Goal: Contribute content: Add original content to the website for others to see

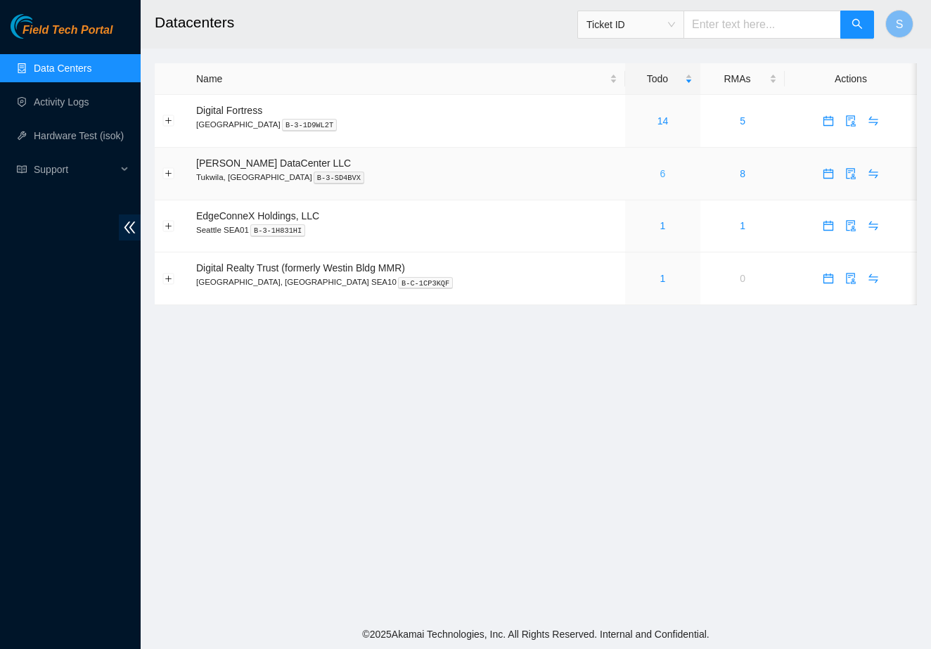
click at [660, 172] on link "6" at bounding box center [663, 173] width 6 height 11
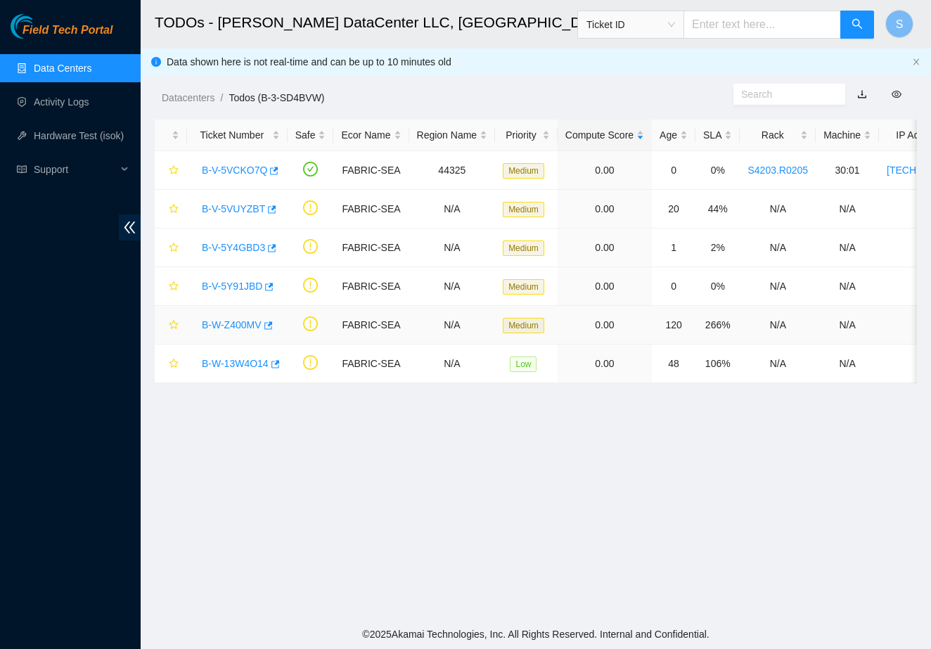
click at [237, 325] on link "B-W-Z400MV" at bounding box center [232, 324] width 60 height 11
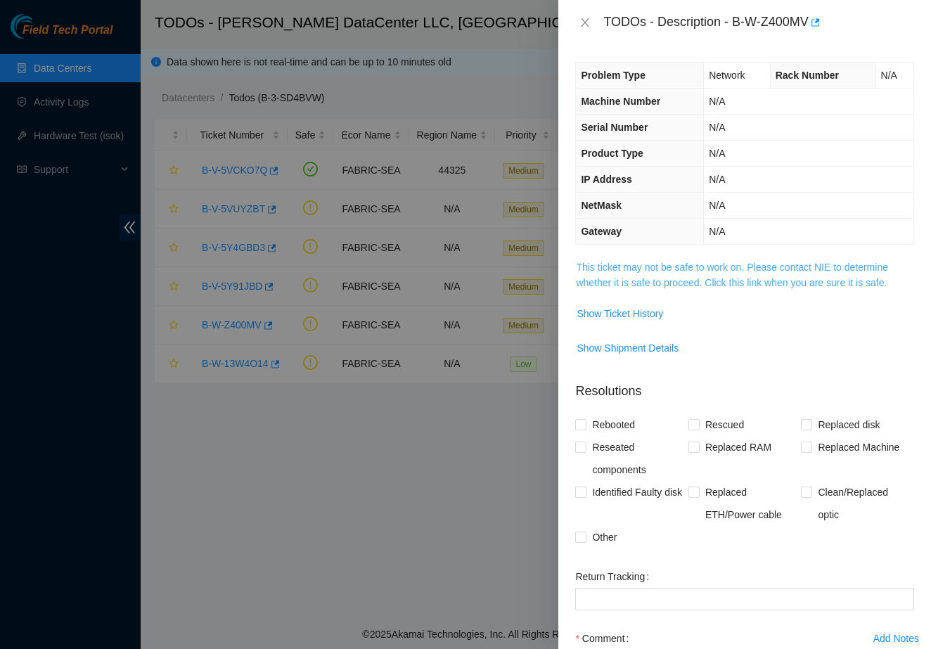
click at [627, 287] on link "This ticket may not be safe to work on. Please contact NIE to determine whether…" at bounding box center [732, 274] width 312 height 27
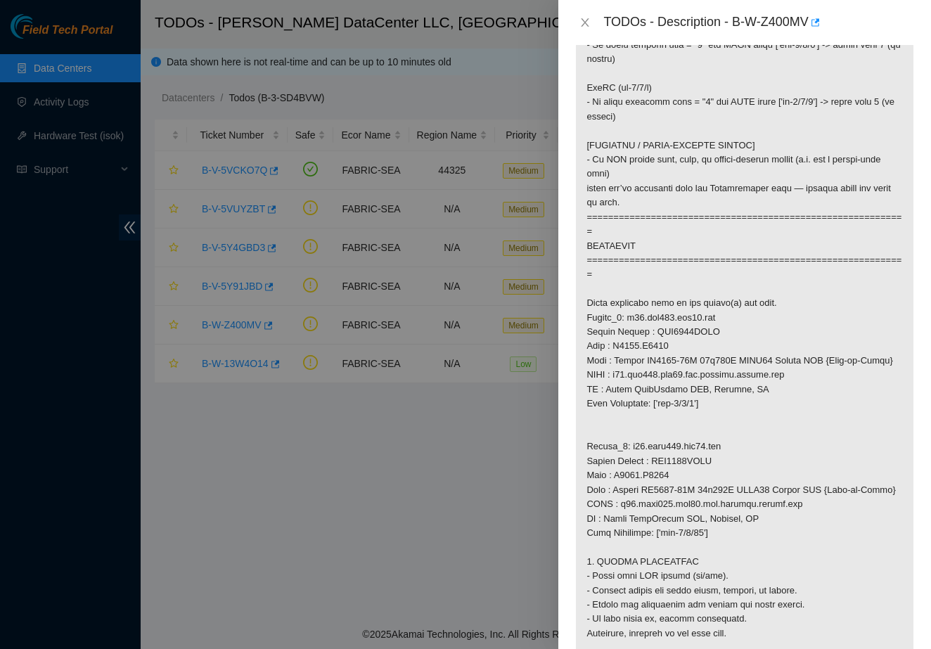
scroll to position [771, 0]
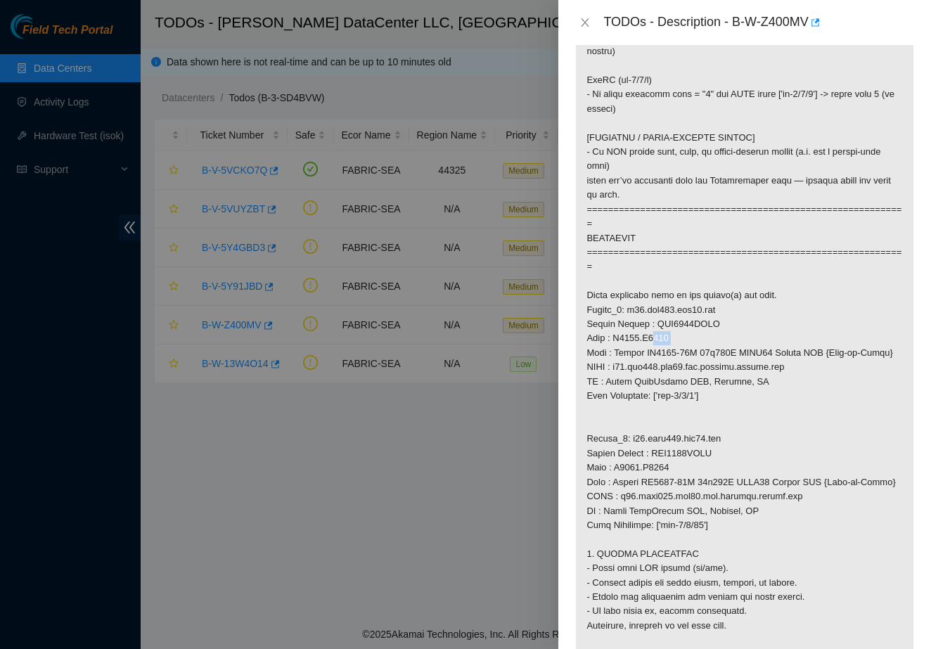
drag, startPoint x: 686, startPoint y: 330, endPoint x: 647, endPoint y: 332, distance: 39.4
click at [647, 332] on p at bounding box center [744, 295] width 337 height 1615
copy p "R0518"
click at [685, 332] on p at bounding box center [744, 295] width 337 height 1615
click at [685, 336] on p at bounding box center [744, 295] width 337 height 1615
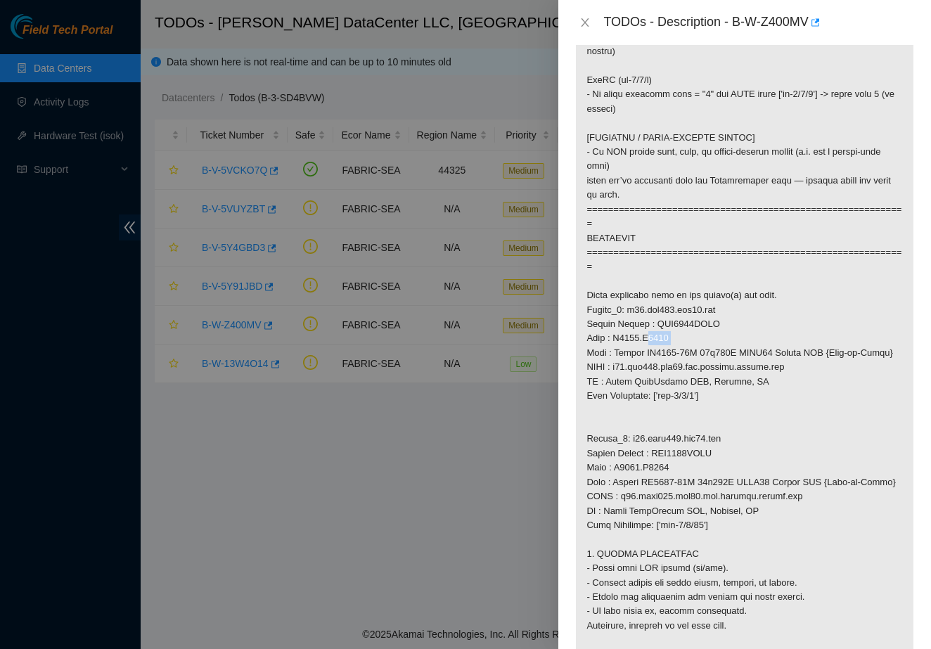
drag, startPoint x: 685, startPoint y: 336, endPoint x: 643, endPoint y: 335, distance: 41.5
click at [643, 335] on p at bounding box center [744, 295] width 337 height 1615
click at [619, 332] on p at bounding box center [744, 295] width 337 height 1615
drag, startPoint x: 616, startPoint y: 333, endPoint x: 678, endPoint y: 337, distance: 61.3
click at [678, 337] on p at bounding box center [744, 295] width 337 height 1615
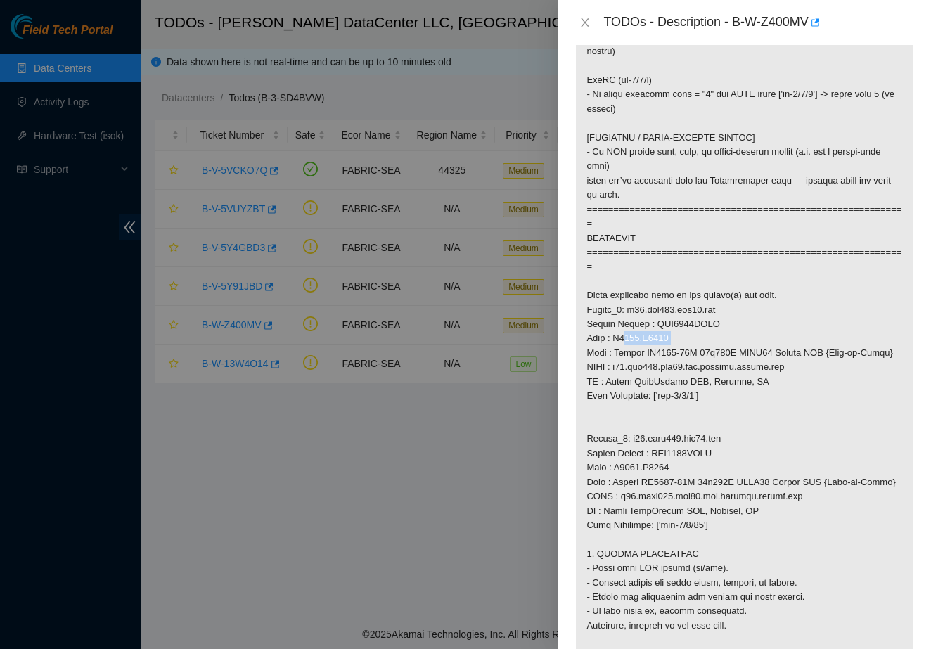
copy p "S4203.R0518"
click at [446, 350] on div at bounding box center [465, 324] width 931 height 649
click at [489, 66] on div at bounding box center [465, 324] width 931 height 649
click at [575, 27] on button "Close" at bounding box center [585, 22] width 20 height 13
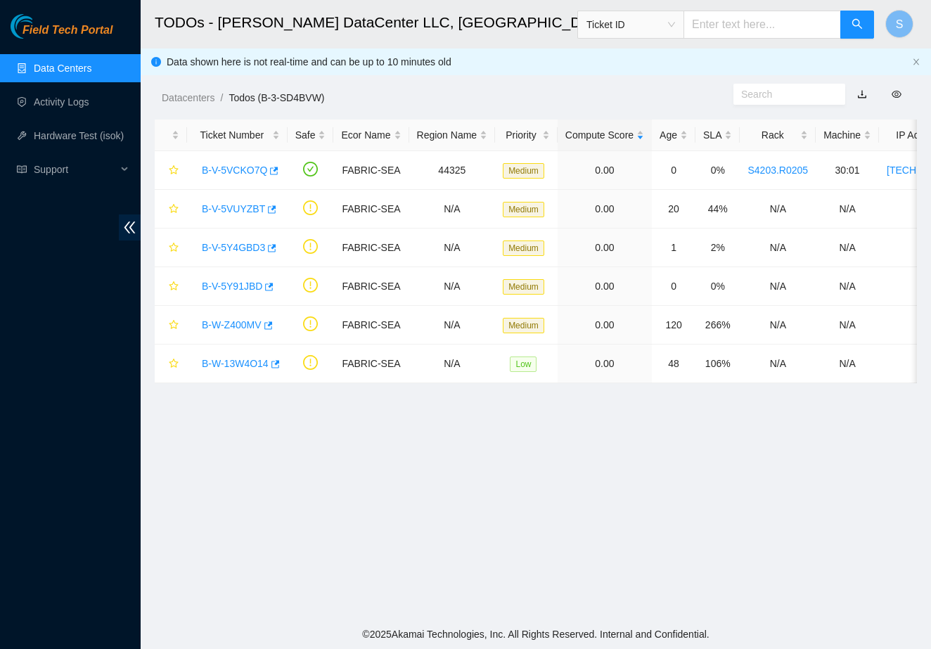
scroll to position [136, 0]
click at [89, 107] on link "Activity Logs" at bounding box center [62, 101] width 56 height 11
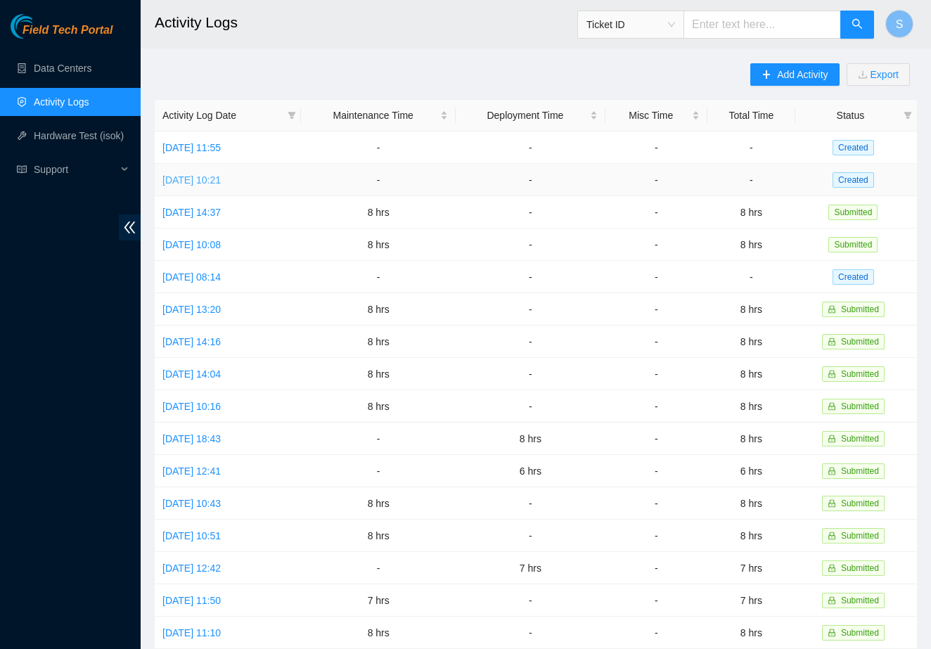
click at [221, 182] on link "Wed, 08 Oct 2025 10:21" at bounding box center [191, 179] width 58 height 11
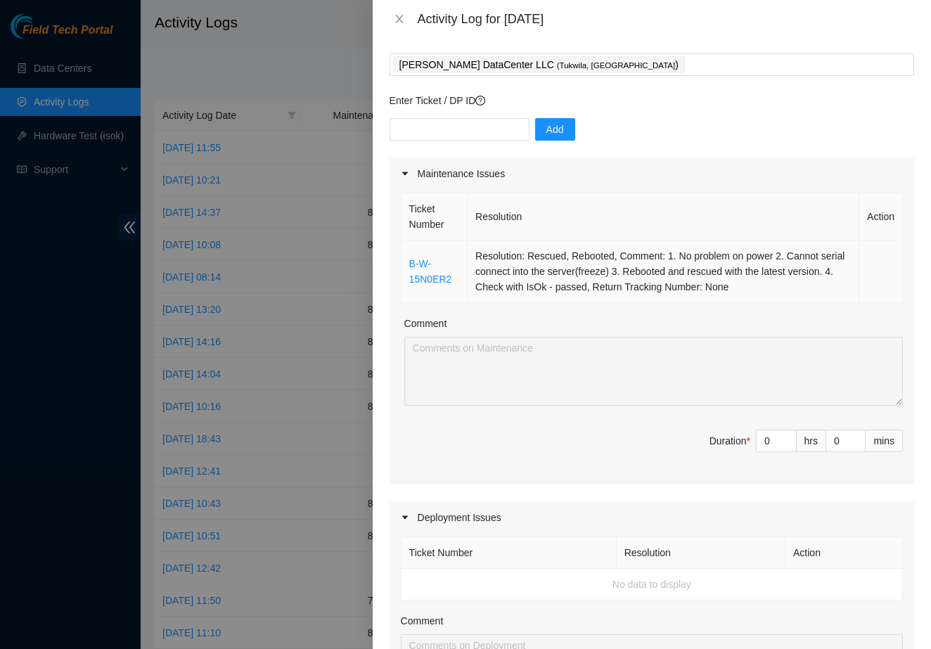
scroll to position [60, 0]
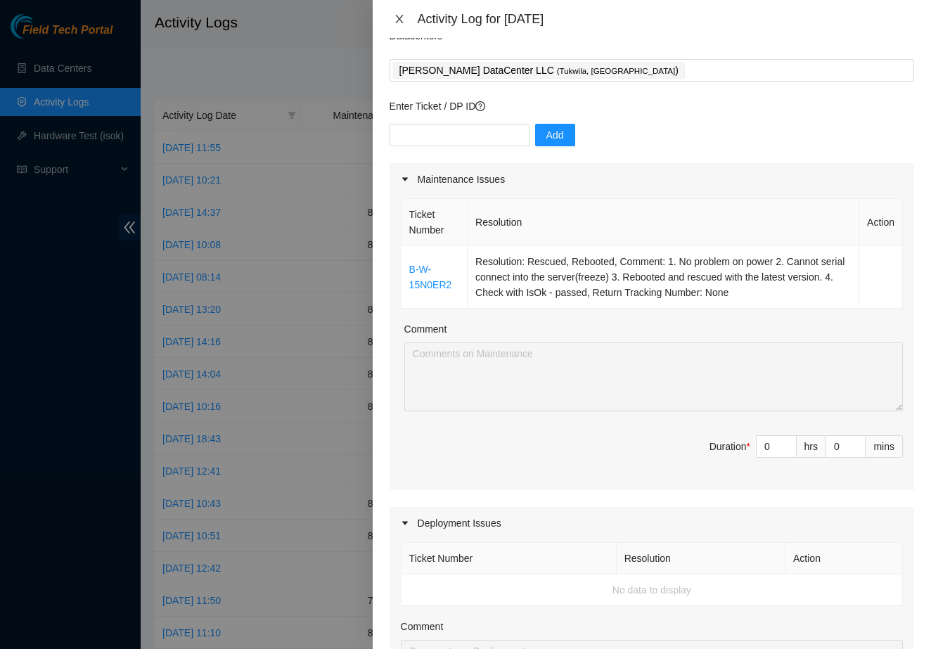
click at [400, 16] on icon "close" at bounding box center [399, 18] width 11 height 11
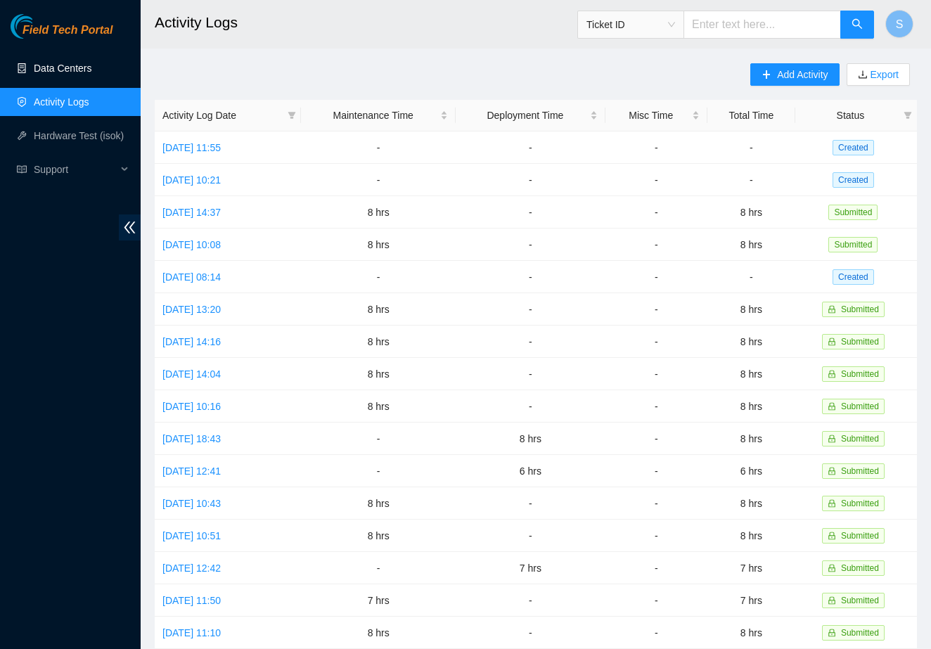
click at [91, 74] on link "Data Centers" at bounding box center [63, 68] width 58 height 11
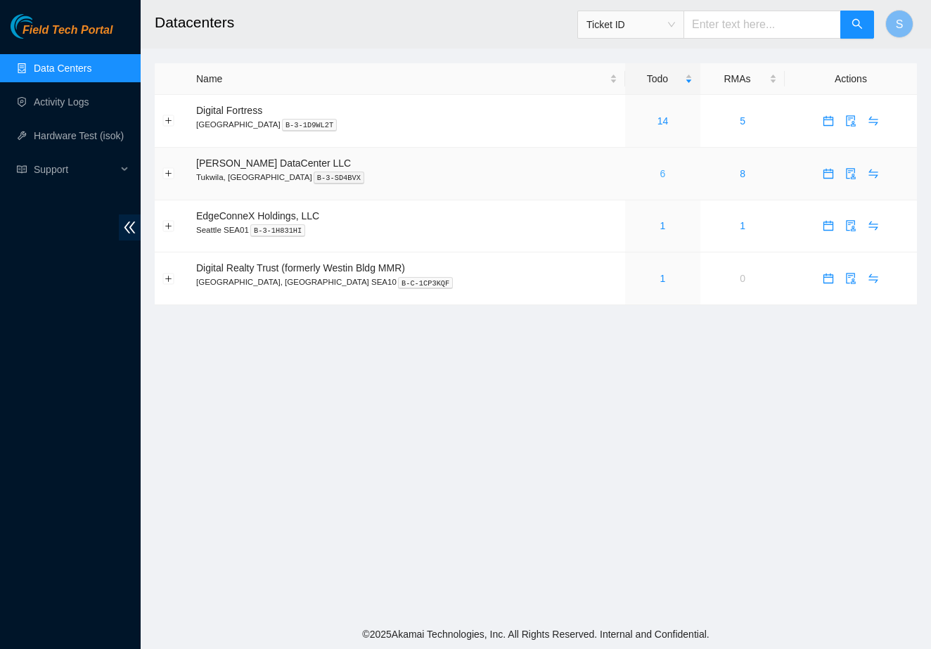
click at [660, 175] on link "6" at bounding box center [663, 173] width 6 height 11
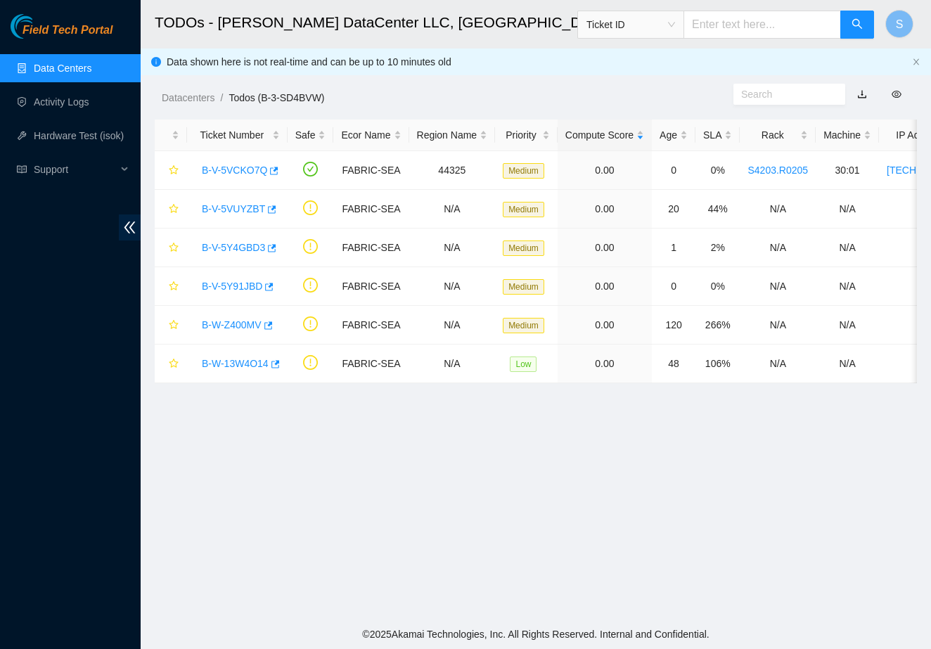
click at [55, 42] on link "Field Tech Portal" at bounding box center [62, 34] width 102 height 18
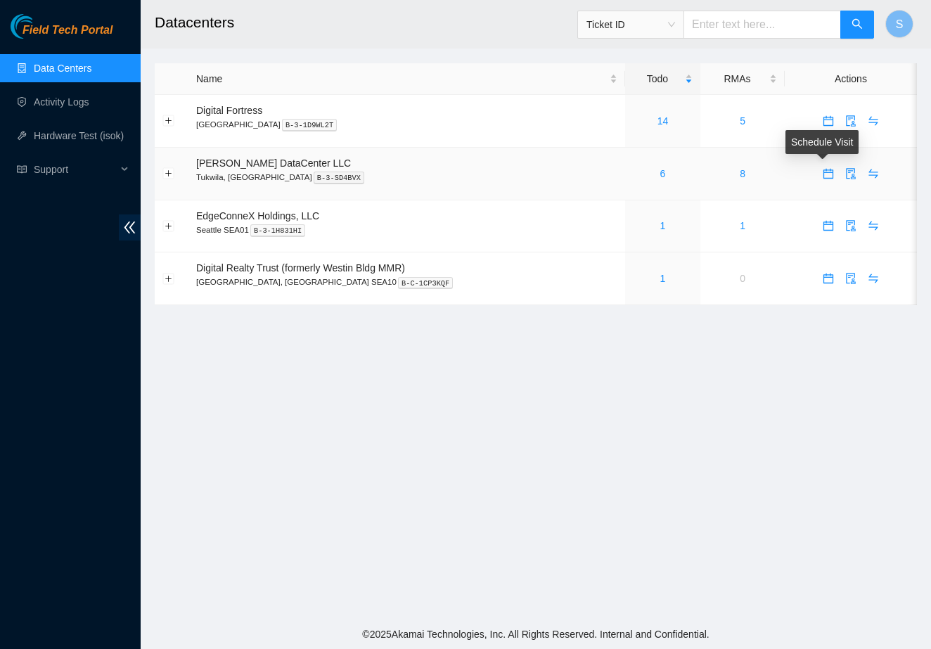
click at [820, 173] on body "Field Tech Portal Data Centers Activity Logs Hardware Test (isok) Support Datac…" at bounding box center [465, 324] width 931 height 649
click at [822, 177] on icon "calendar" at bounding box center [827, 173] width 11 height 11
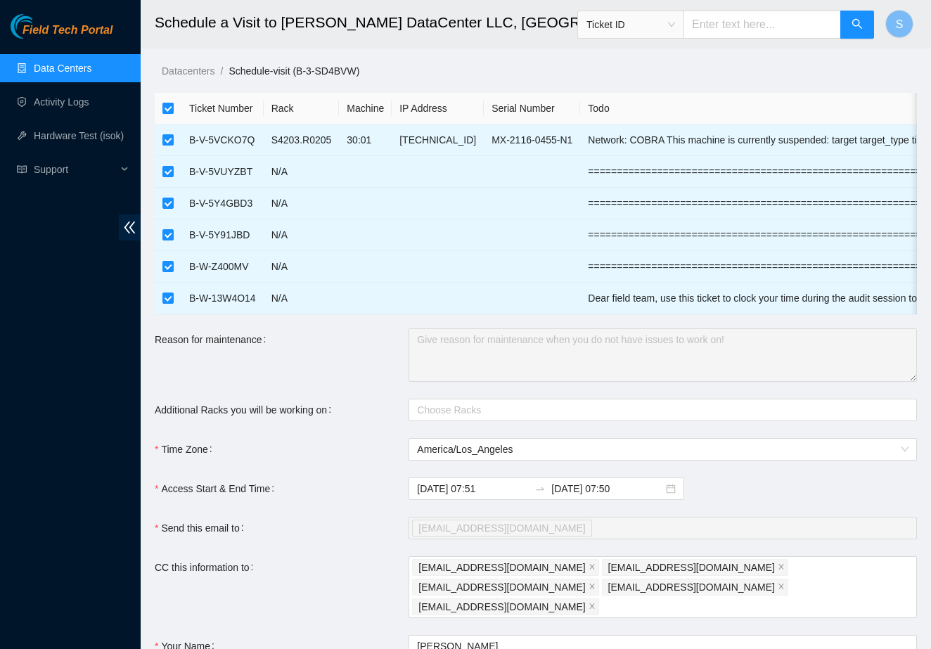
click at [172, 112] on input "checkbox" at bounding box center [167, 108] width 11 height 11
checkbox input "false"
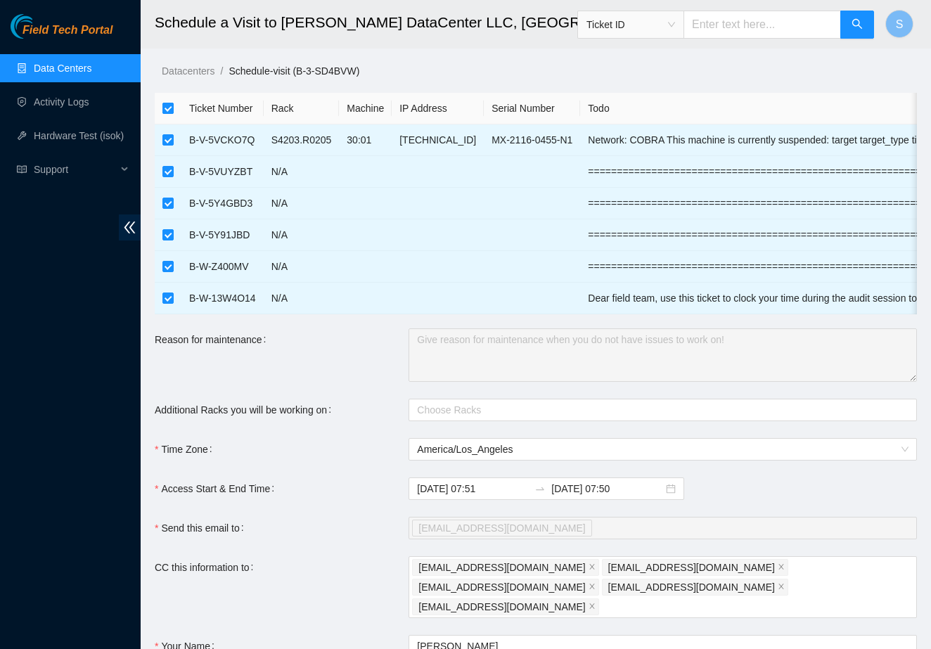
checkbox input "false"
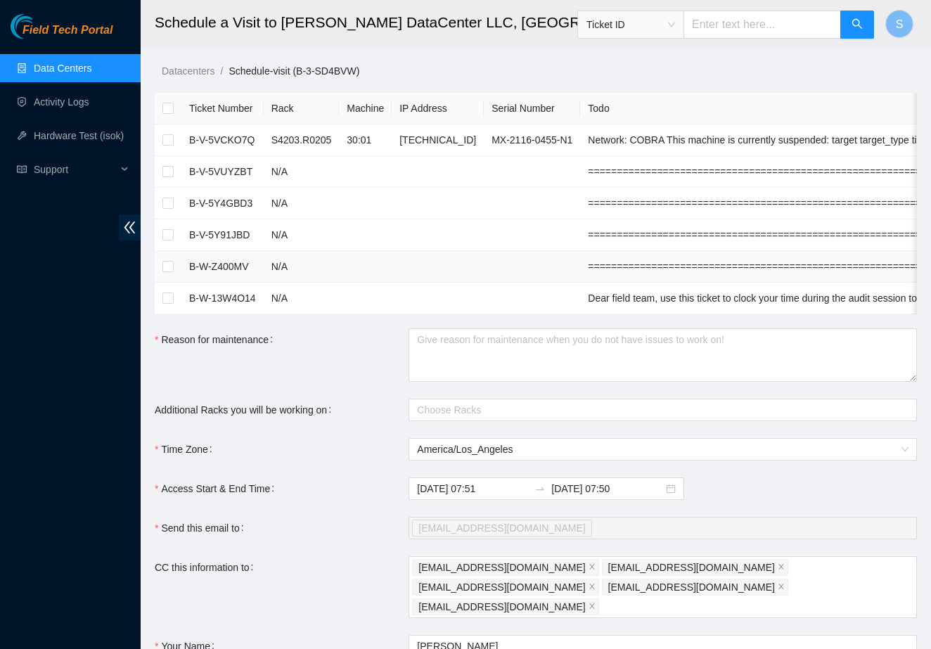
click at [174, 264] on td at bounding box center [168, 267] width 27 height 32
click at [170, 264] on input "checkbox" at bounding box center [167, 266] width 11 height 11
checkbox input "true"
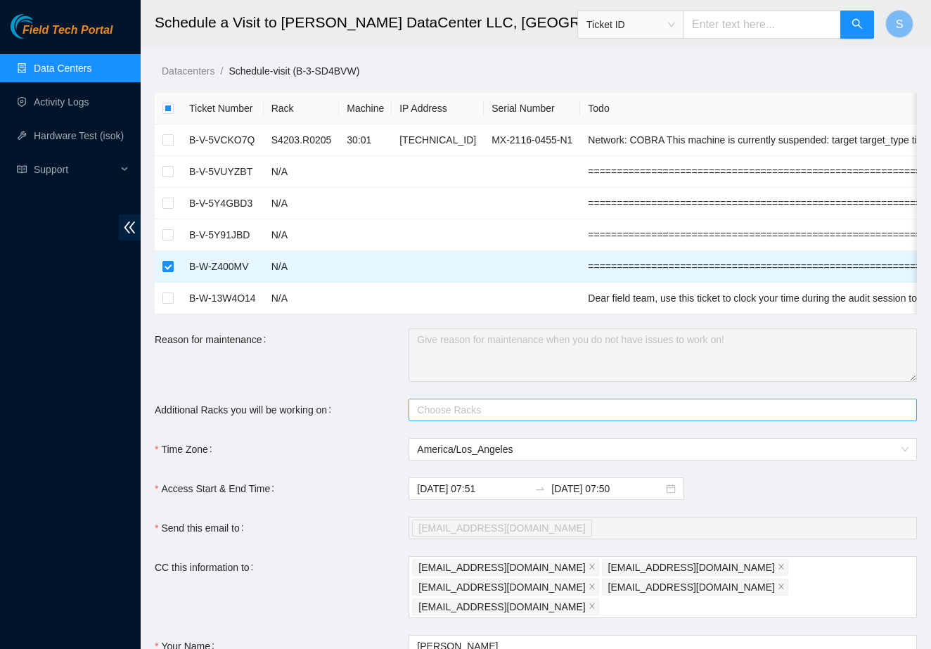
click at [464, 413] on div at bounding box center [655, 409] width 487 height 17
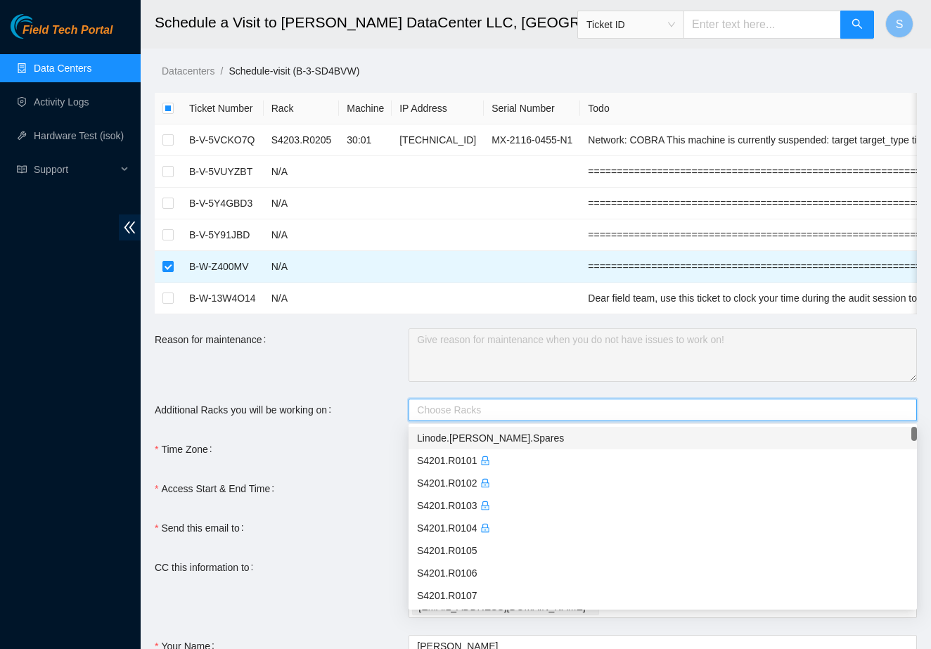
paste input "S4203.R0518"
type input "S4203.R0518"
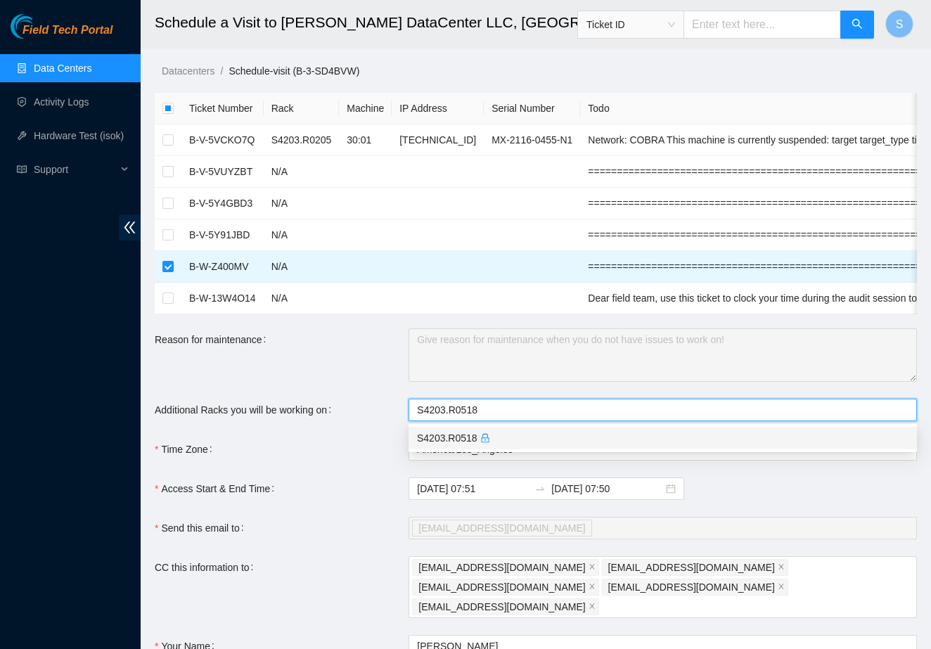
click at [496, 434] on div "S4203.R0518" at bounding box center [662, 437] width 491 height 15
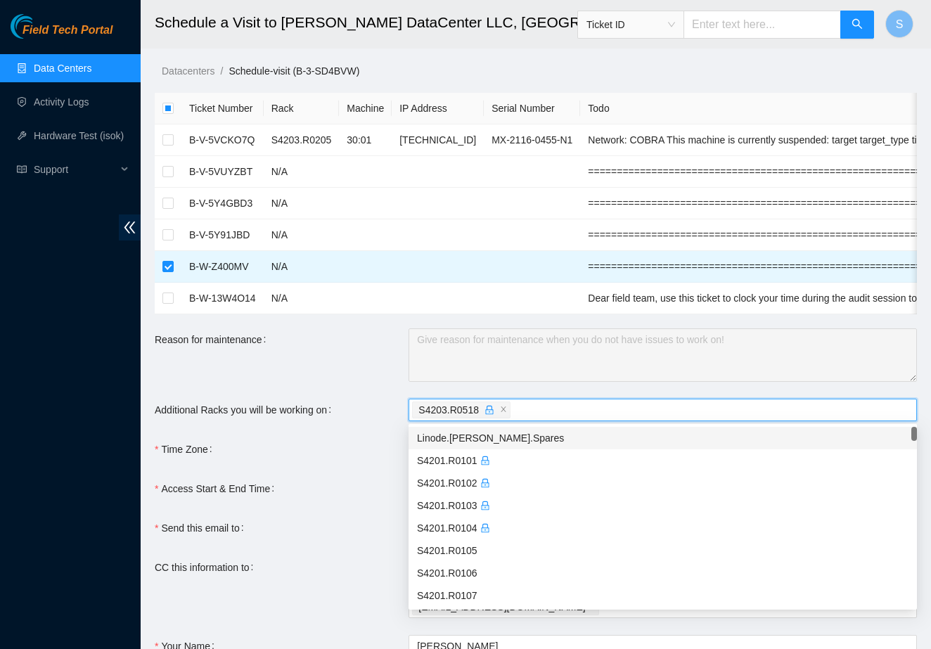
click at [332, 431] on form "Ticket Number Rack Machine IP Address Serial Number Todo B-V-5VCKO7Q S4203.R020…" at bounding box center [536, 434] width 762 height 683
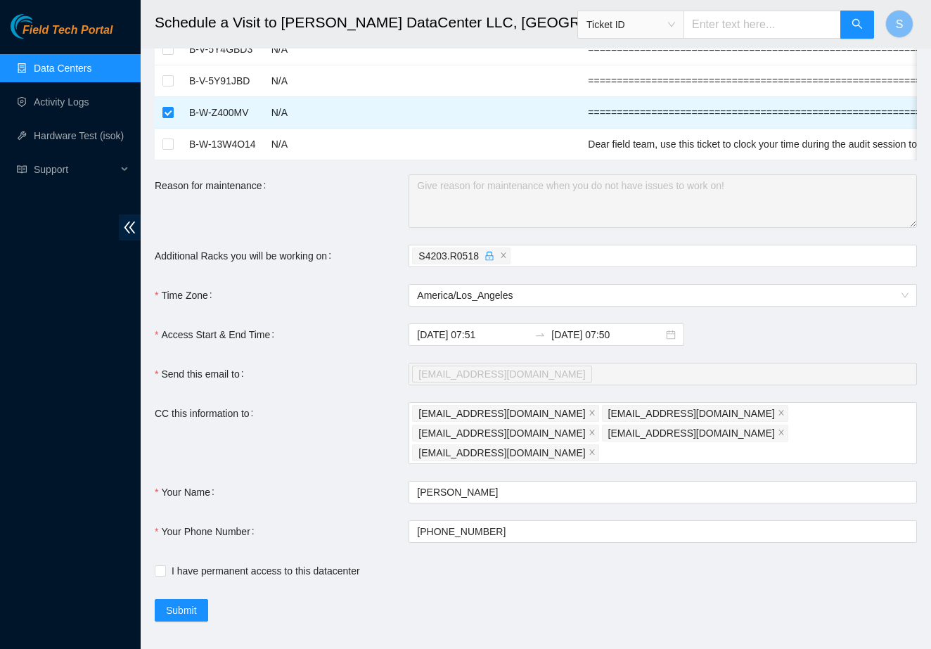
scroll to position [153, 0]
click at [191, 603] on span "Submit" at bounding box center [181, 610] width 31 height 15
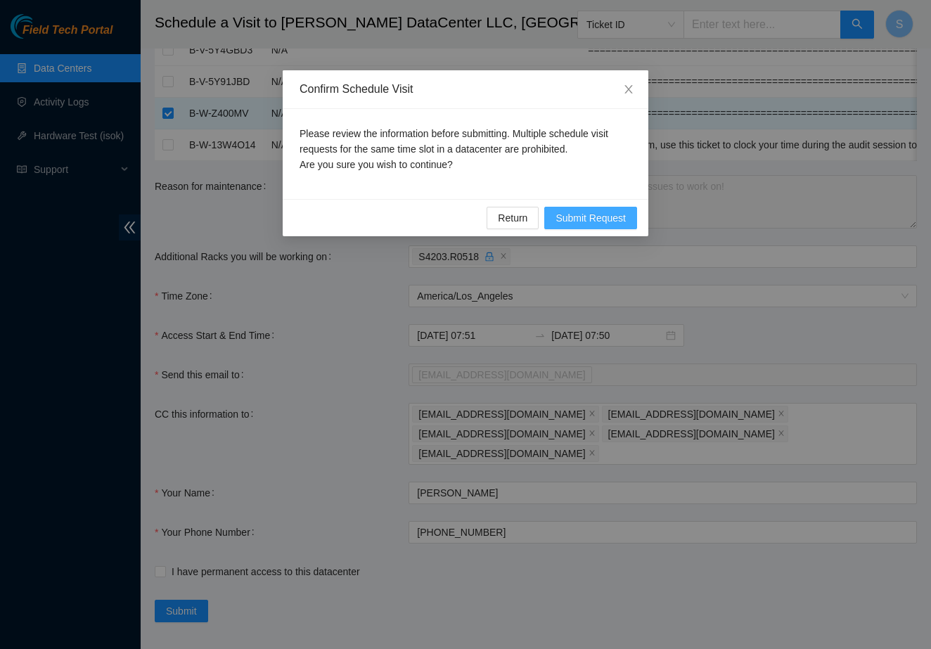
click at [609, 221] on span "Submit Request" at bounding box center [590, 217] width 70 height 15
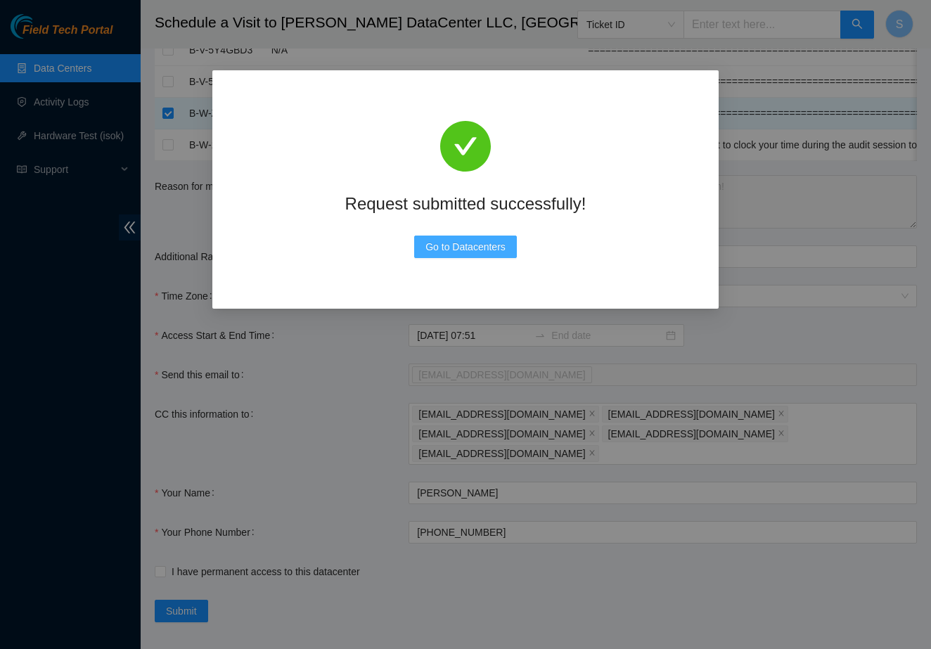
click at [493, 252] on span "Go to Datacenters" at bounding box center [465, 246] width 80 height 15
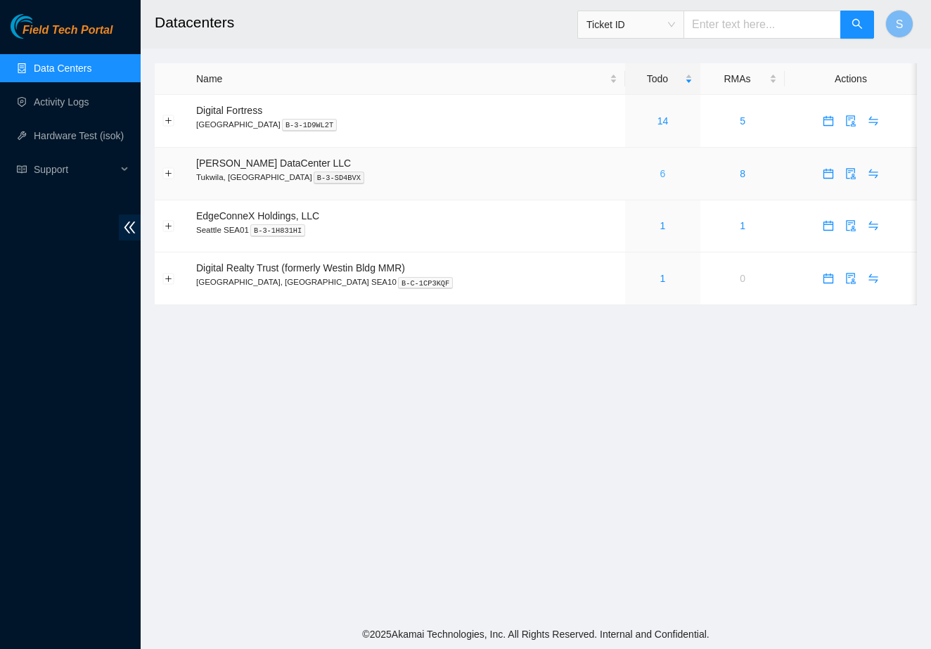
click at [660, 174] on link "6" at bounding box center [663, 173] width 6 height 11
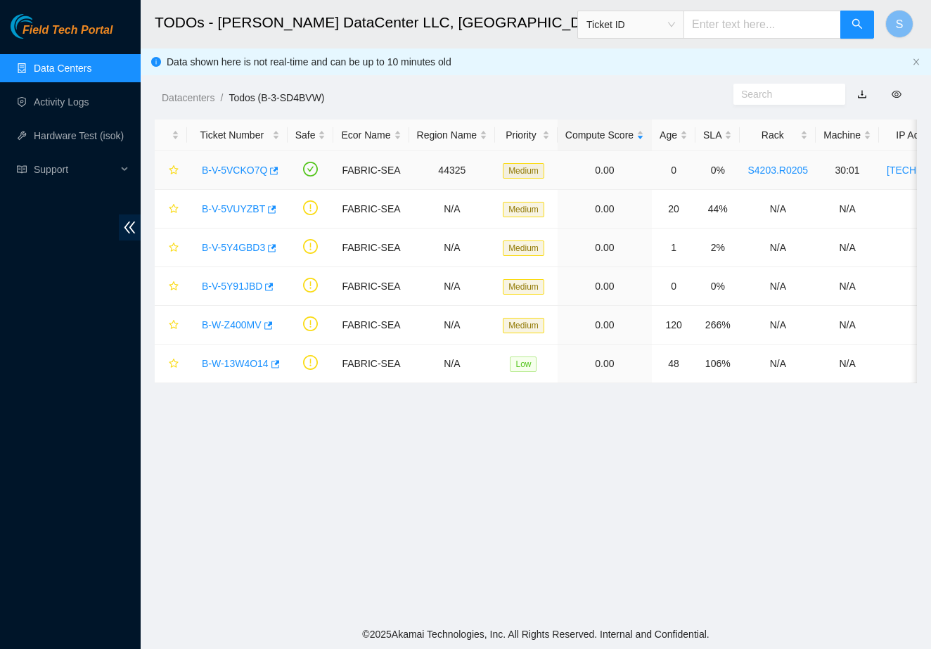
click at [250, 169] on link "B-V-5VCKO7Q" at bounding box center [234, 169] width 65 height 11
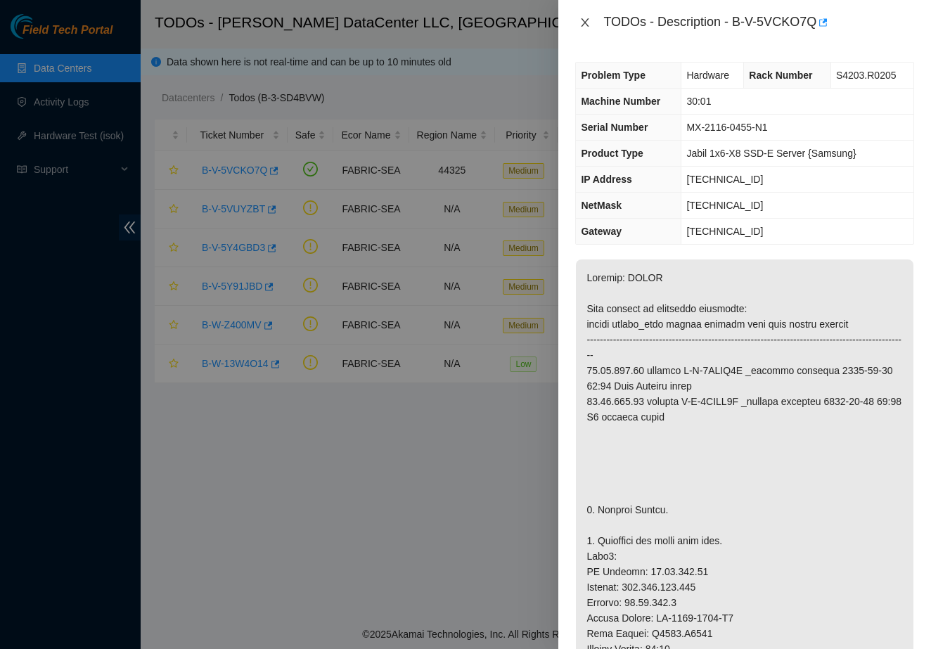
click at [589, 25] on icon "close" at bounding box center [584, 22] width 11 height 11
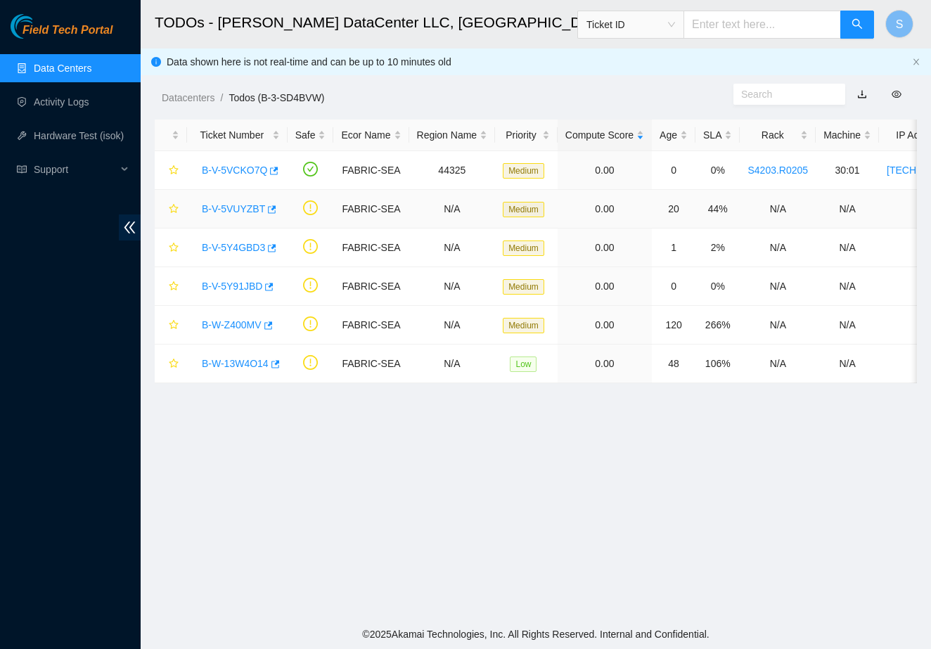
click at [233, 212] on link "B-V-5VUYZBT" at bounding box center [233, 208] width 63 height 11
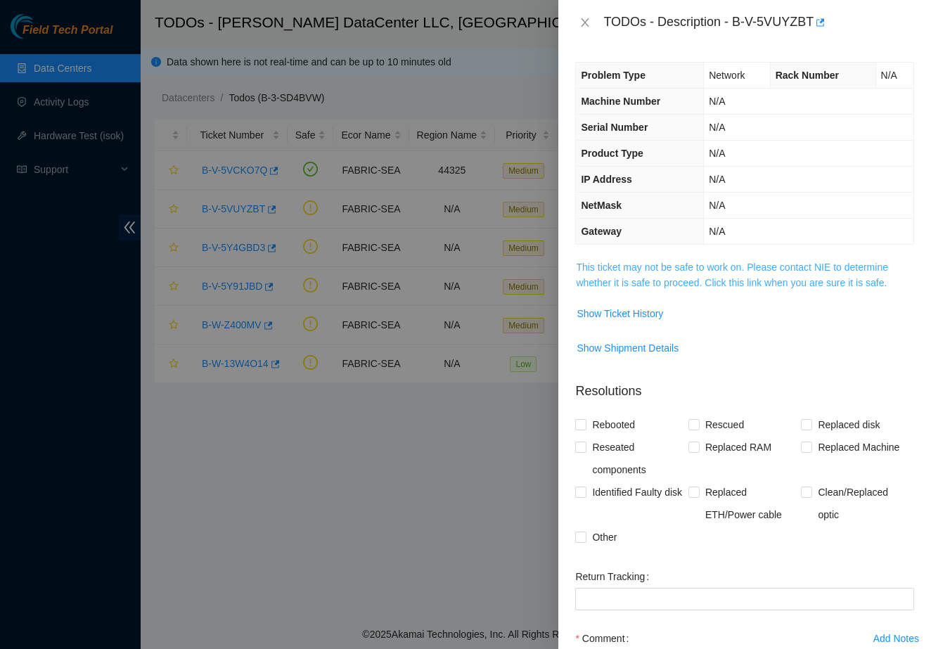
click at [647, 278] on link "This ticket may not be safe to work on. Please contact NIE to determine whether…" at bounding box center [732, 274] width 312 height 27
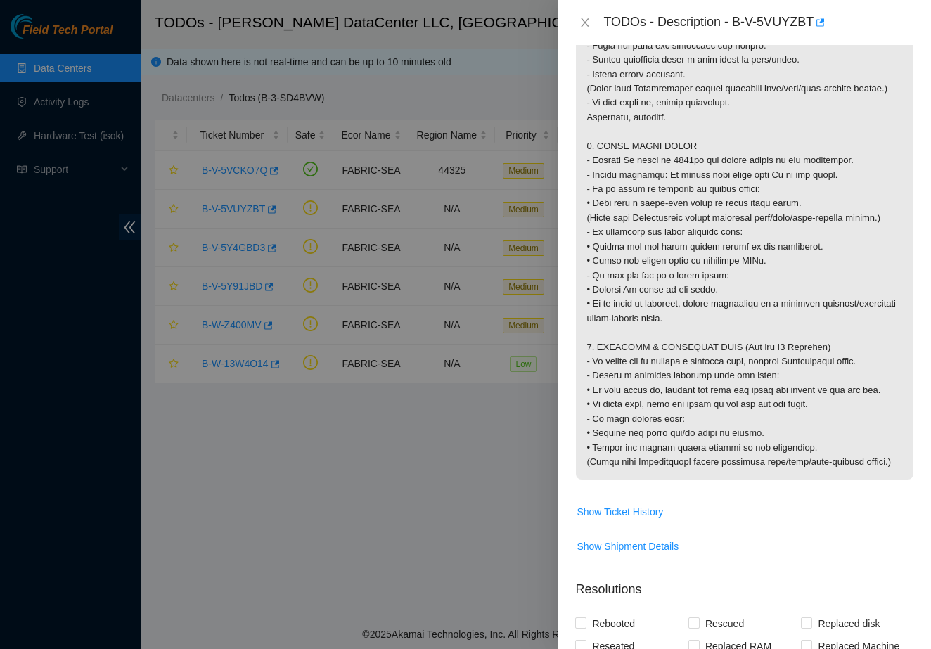
scroll to position [1380, 0]
click at [583, 23] on icon "close" at bounding box center [584, 22] width 11 height 11
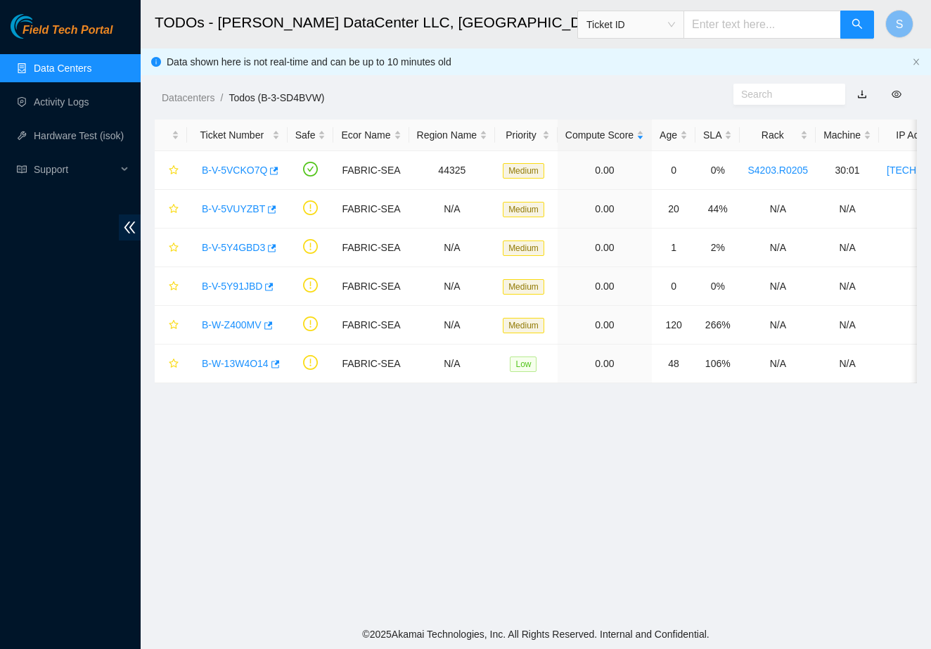
scroll to position [136, 0]
click at [367, 395] on main "TODOs - [PERSON_NAME] DataCenter LLC, [GEOGRAPHIC_DATA], [GEOGRAPHIC_DATA] Tick…" at bounding box center [536, 309] width 790 height 619
click at [63, 72] on link "Data Centers" at bounding box center [63, 68] width 58 height 11
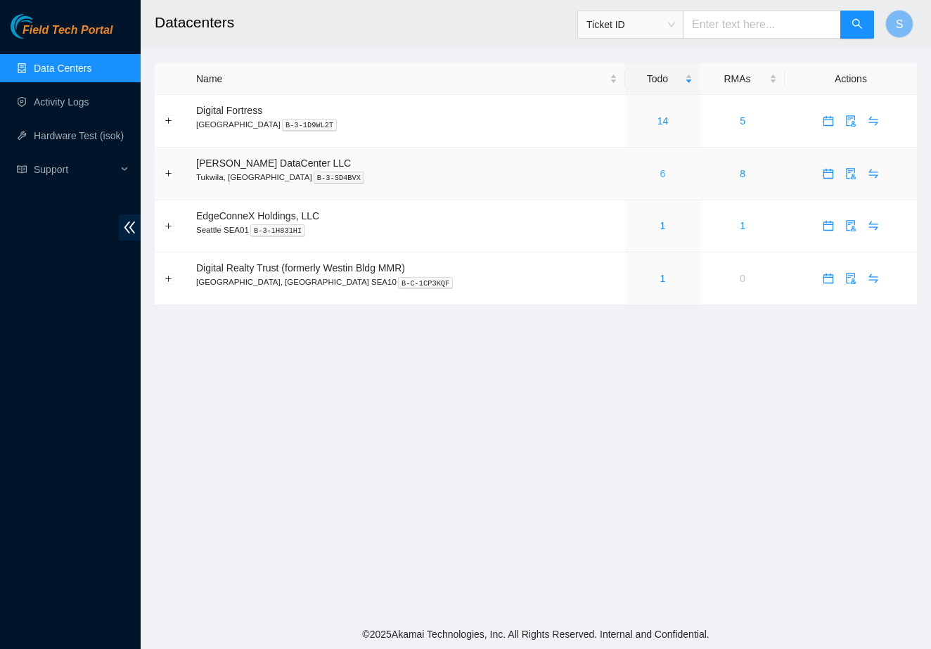
click at [660, 172] on link "6" at bounding box center [663, 173] width 6 height 11
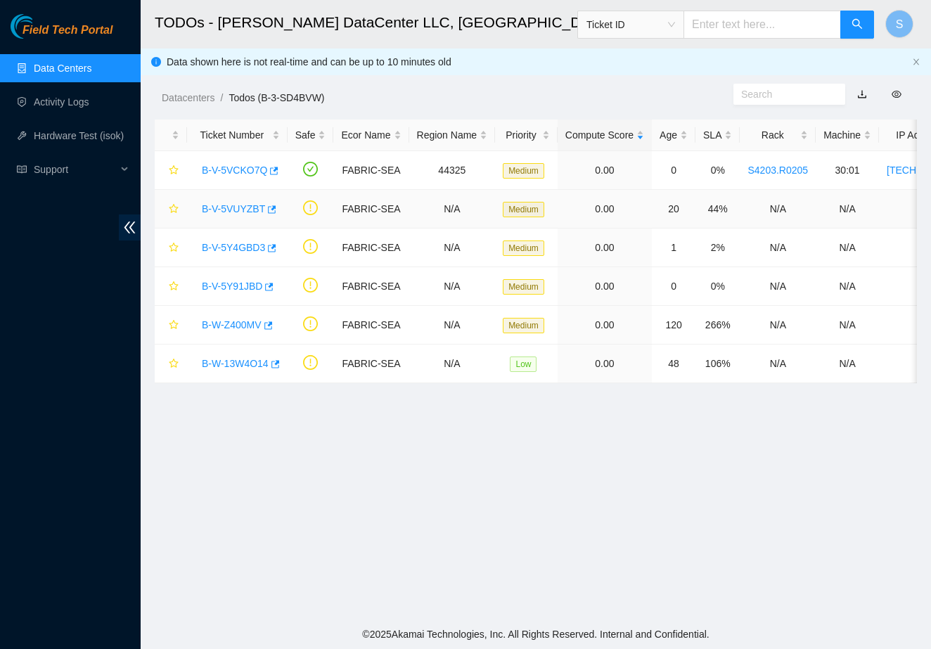
click at [235, 210] on link "B-V-5VUYZBT" at bounding box center [233, 208] width 63 height 11
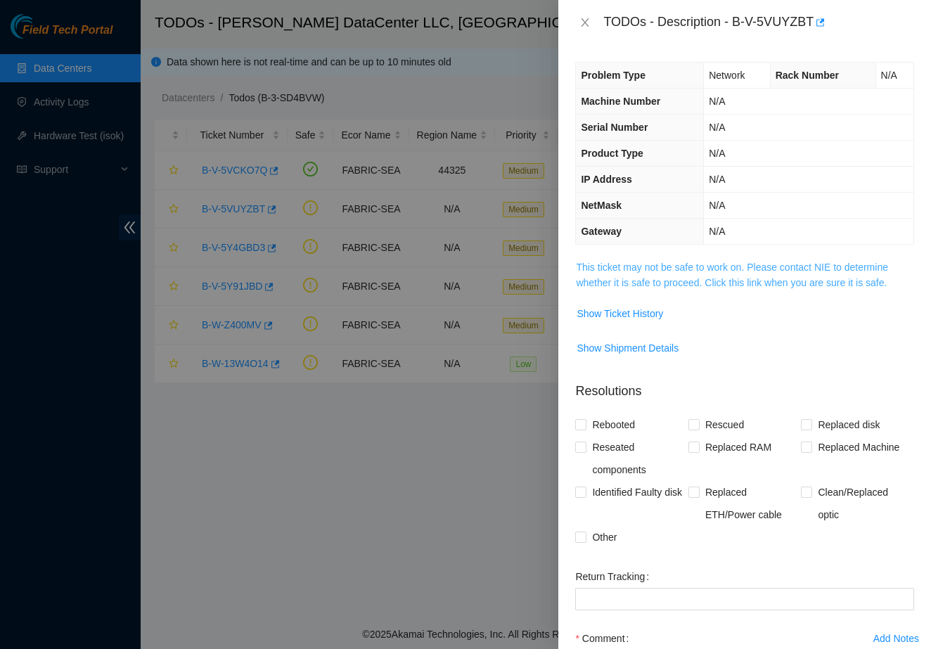
click at [597, 267] on link "This ticket may not be safe to work on. Please contact NIE to determine whether…" at bounding box center [732, 274] width 312 height 27
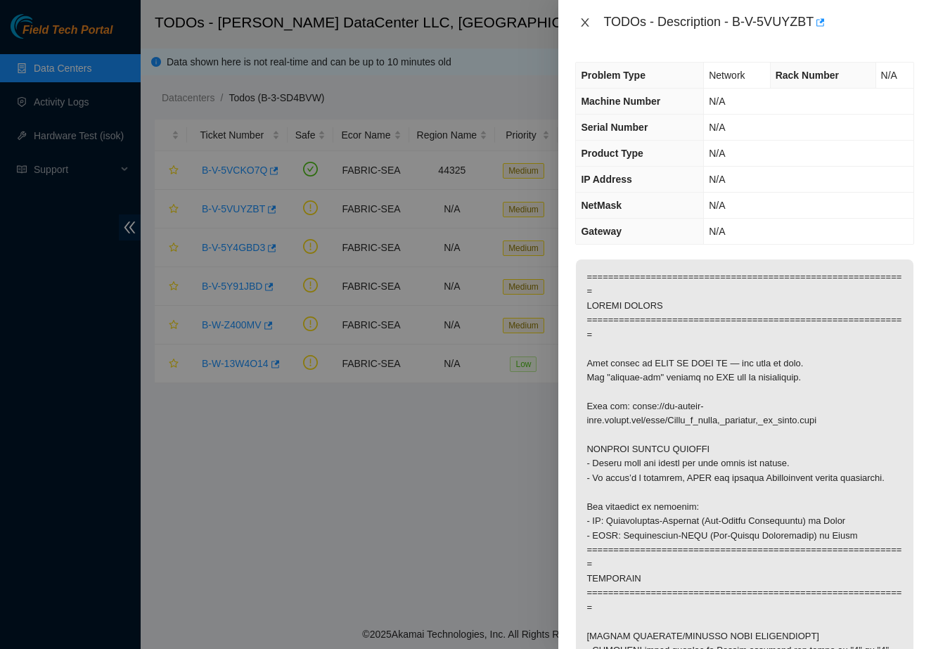
click at [583, 23] on icon "close" at bounding box center [584, 22] width 11 height 11
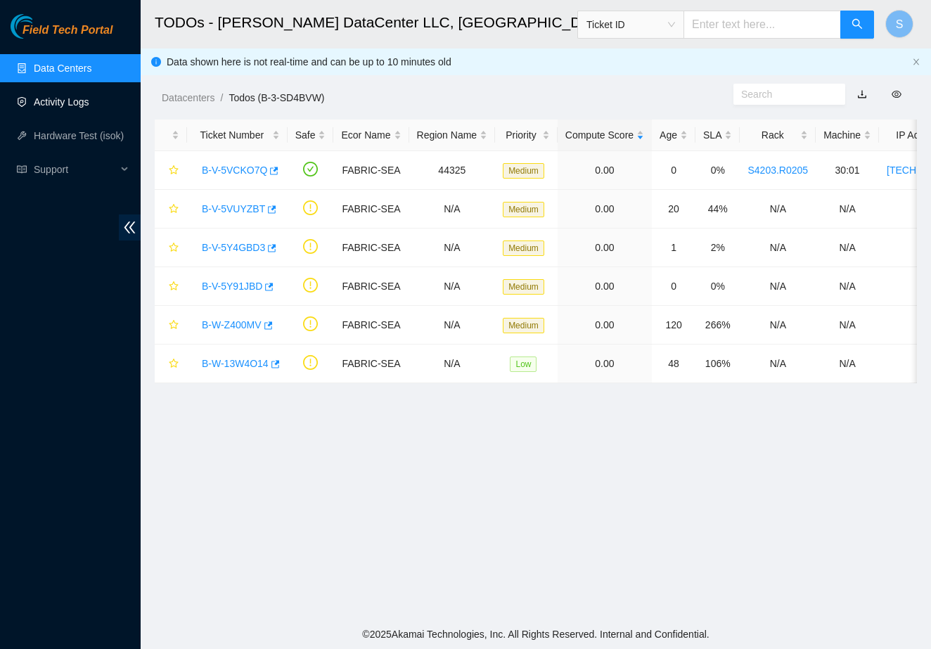
click at [89, 108] on link "Activity Logs" at bounding box center [62, 101] width 56 height 11
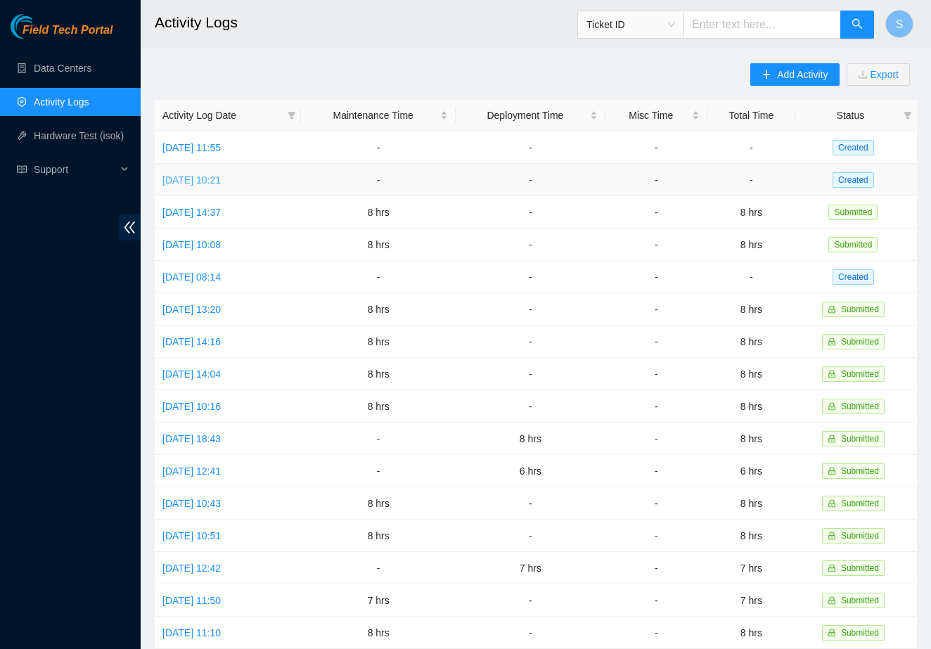
click at [204, 183] on link "Wed, 08 Oct 2025 10:21" at bounding box center [191, 179] width 58 height 11
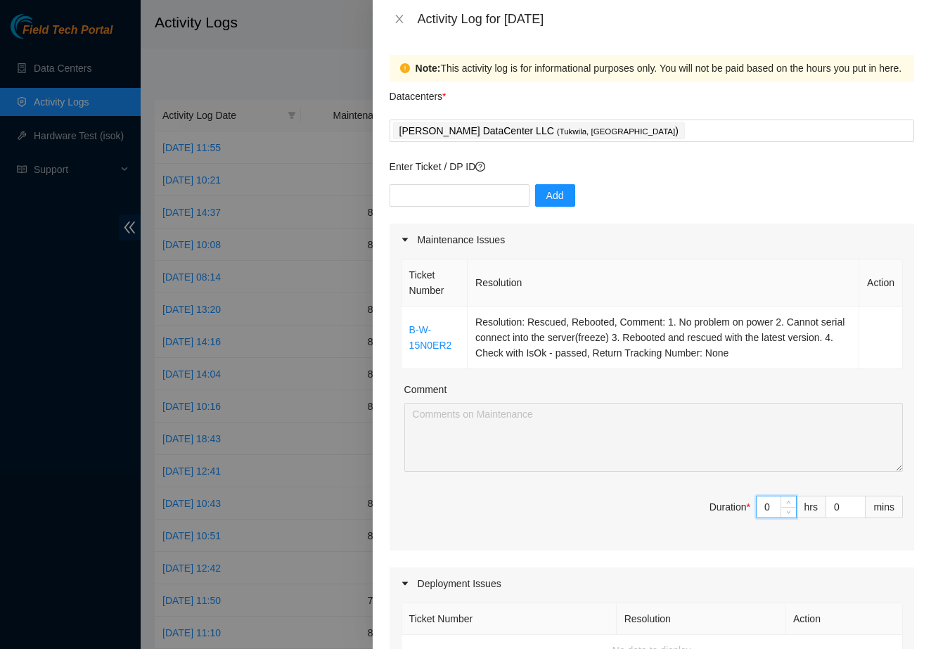
click at [773, 505] on input "0" at bounding box center [775, 506] width 39 height 21
type input "8"
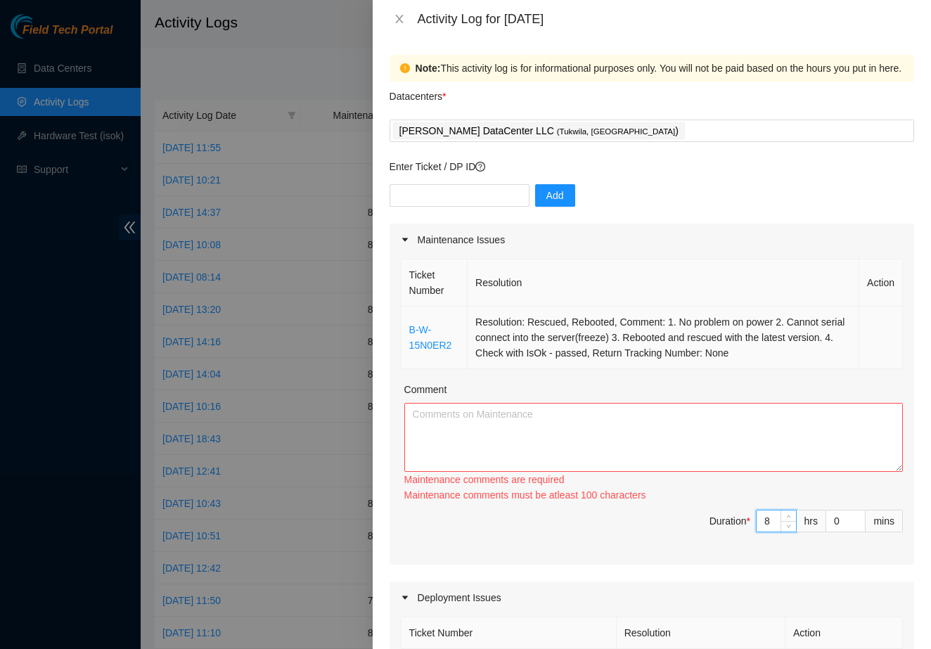
type input "8"
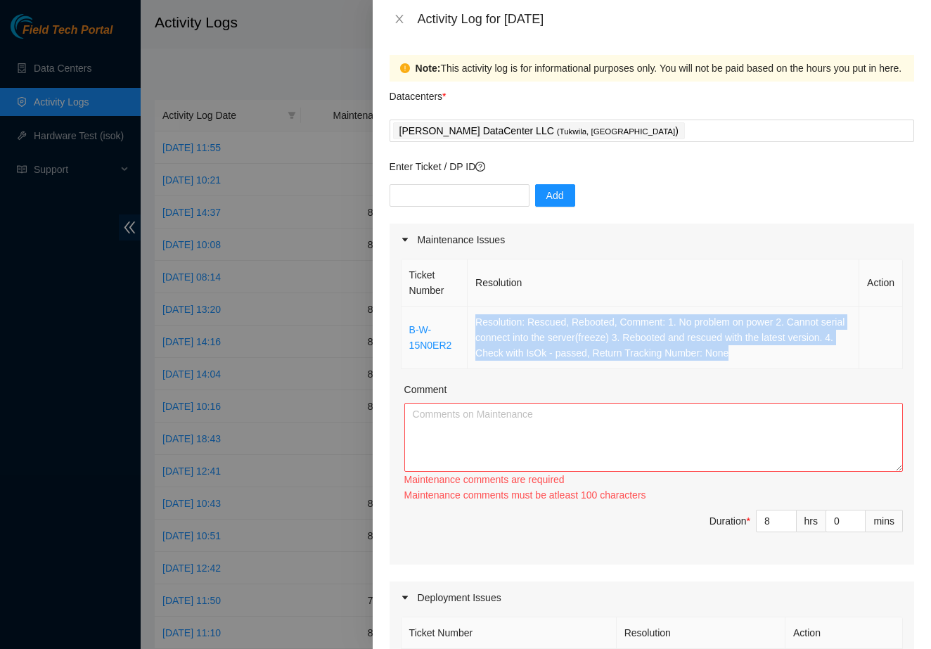
drag, startPoint x: 782, startPoint y: 356, endPoint x: 470, endPoint y: 326, distance: 313.5
click at [470, 326] on td "Resolution: Rescued, Rebooted, Comment: 1. No problem on power 2. Cannot serial…" at bounding box center [663, 337] width 392 height 63
copy td "Resolution: Rescued, Rebooted, Comment: 1. No problem on power 2. Cannot serial…"
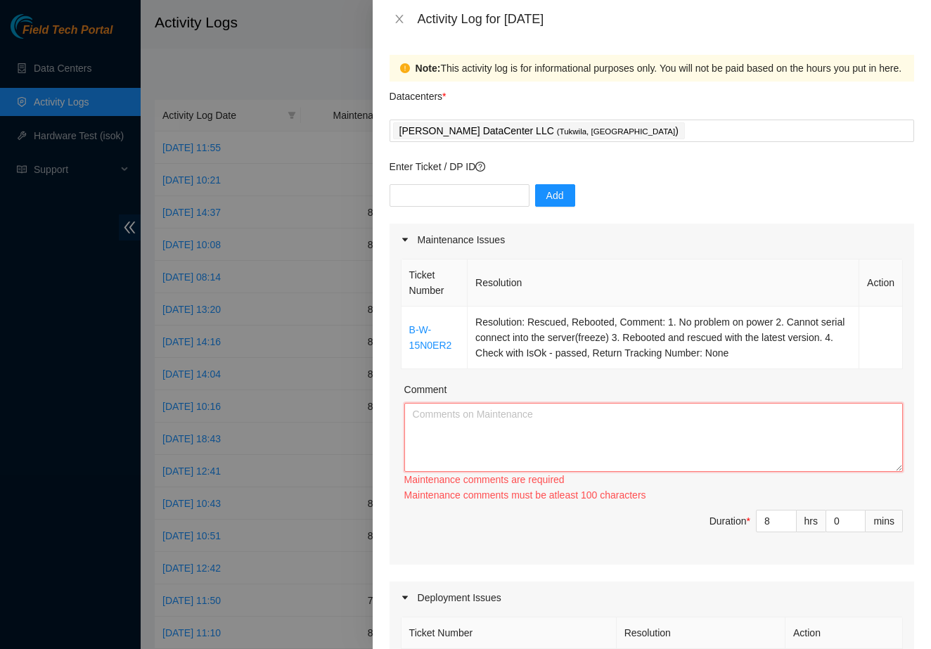
click at [481, 437] on textarea "Comment" at bounding box center [653, 437] width 498 height 69
paste textarea "Resolution: Rescued, Rebooted, Comment: 1. No problem on power 2. Cannot serial…"
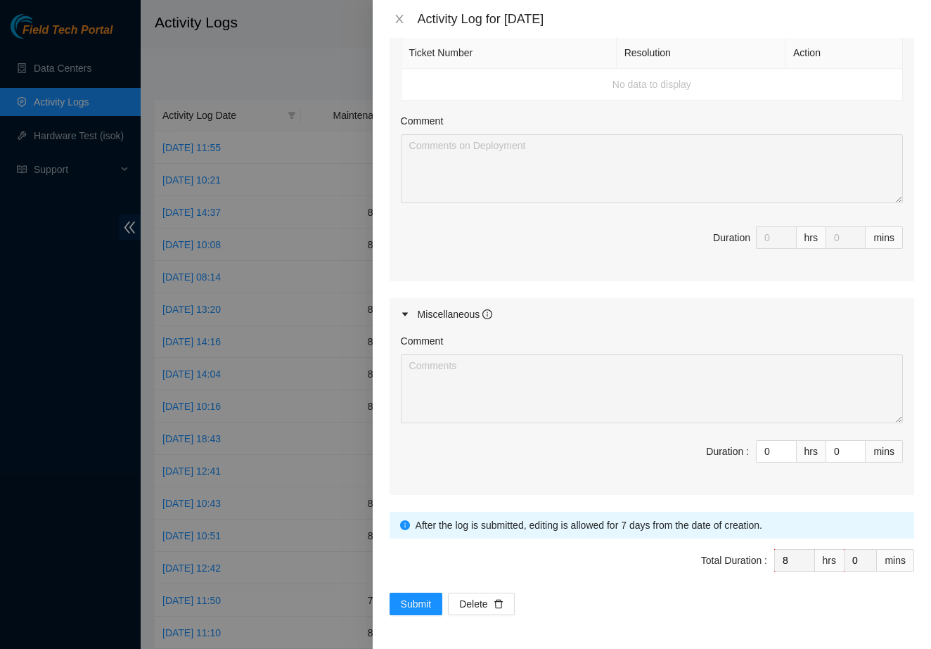
scroll to position [566, 0]
type textarea "Resolution: Rescued, Rebooted, Comment: 1. No problem on power 2. Cannot serial…"
click at [414, 598] on span "Submit" at bounding box center [416, 603] width 31 height 15
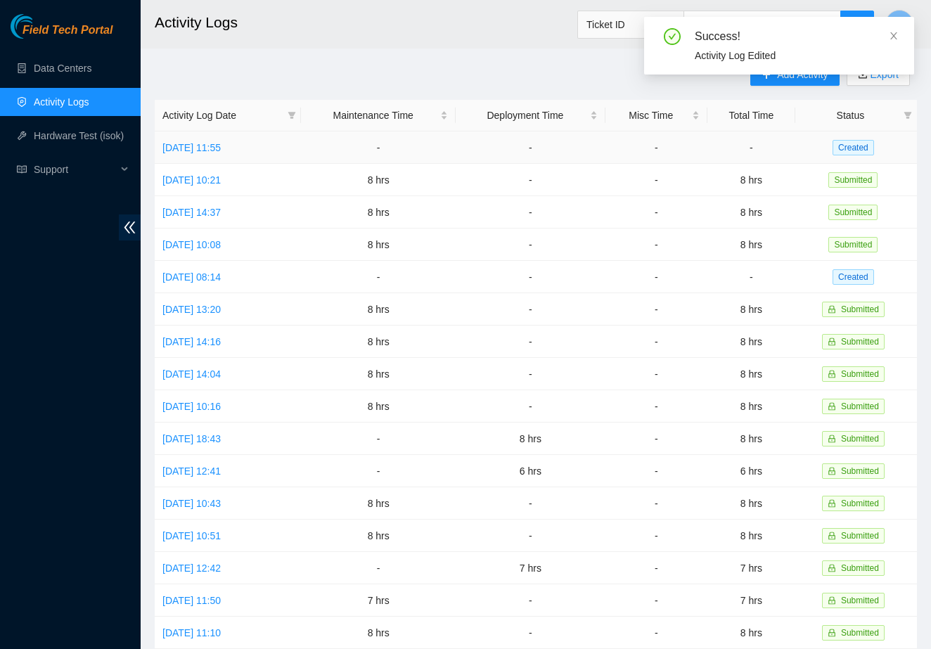
scroll to position [0, 0]
click at [221, 146] on link "Thu, 09 Oct 2025 11:55" at bounding box center [191, 147] width 58 height 11
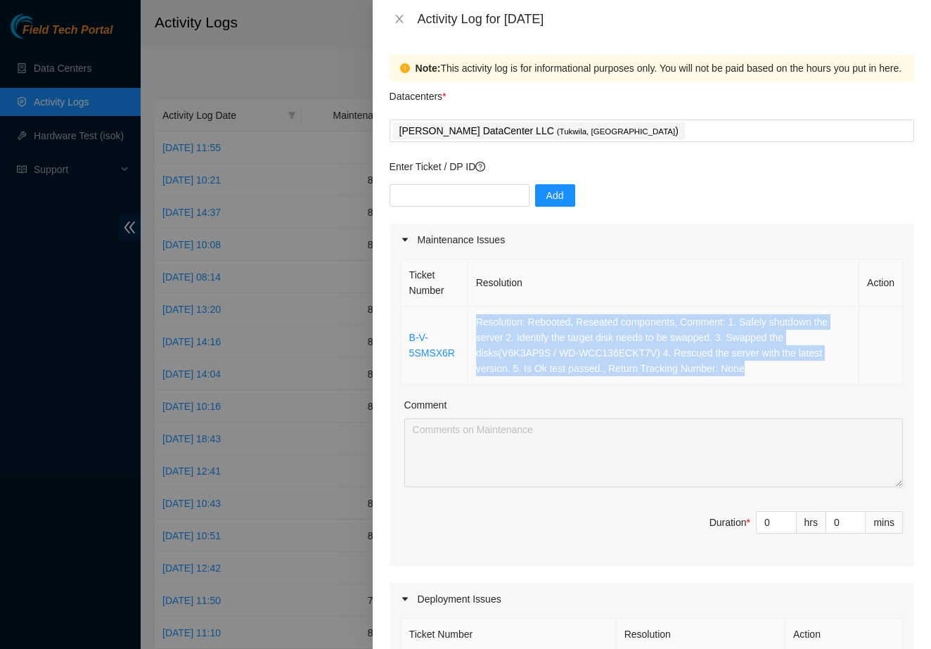
drag, startPoint x: 766, startPoint y: 371, endPoint x: 468, endPoint y: 320, distance: 302.4
click at [468, 320] on td "Resolution: Rebooted, Reseated components, Comment: 1. Safely shutdown the serv…" at bounding box center [663, 345] width 391 height 78
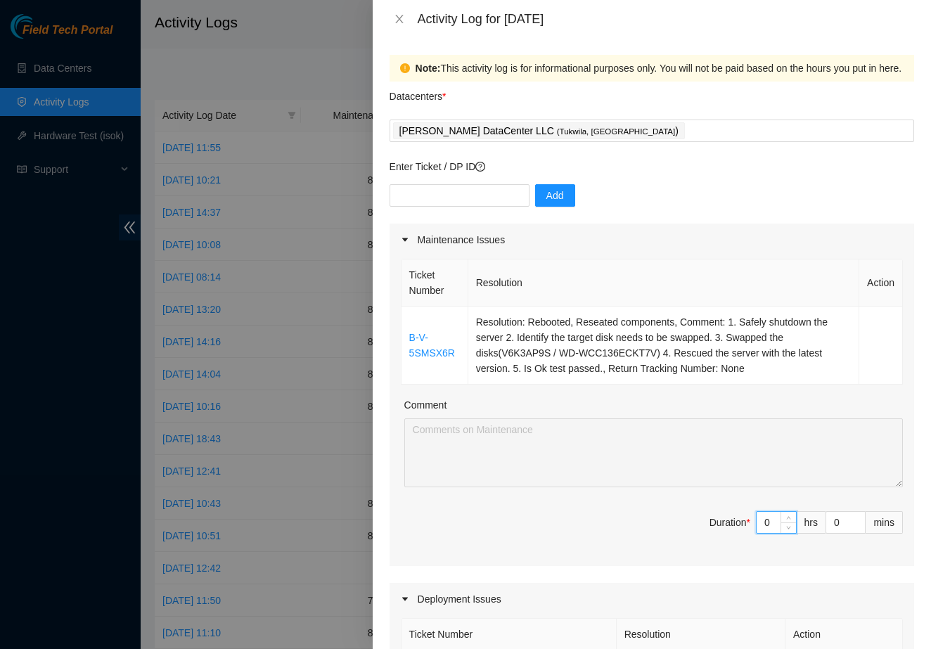
click at [777, 523] on input "0" at bounding box center [775, 522] width 39 height 21
type input "8"
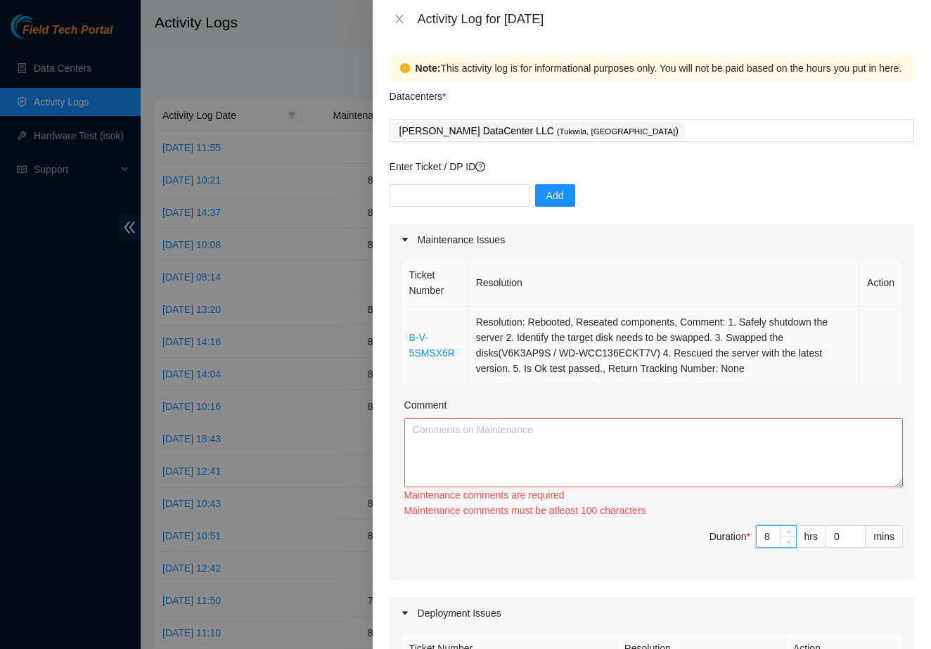
type input "8"
drag, startPoint x: 457, startPoint y: 355, endPoint x: 406, endPoint y: 342, distance: 52.8
click at [406, 342] on td "B-V-5SMSX6R" at bounding box center [434, 345] width 67 height 78
copy link "B-V-5SMSX6R"
click at [431, 444] on textarea "Comment" at bounding box center [653, 452] width 498 height 69
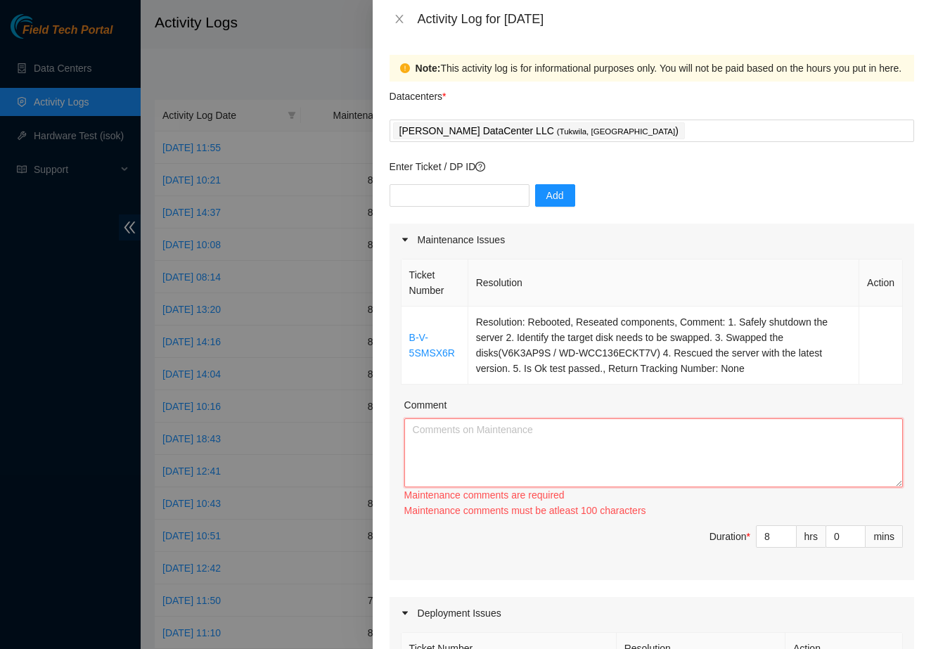
paste textarea "B-V-5SMSX6R"
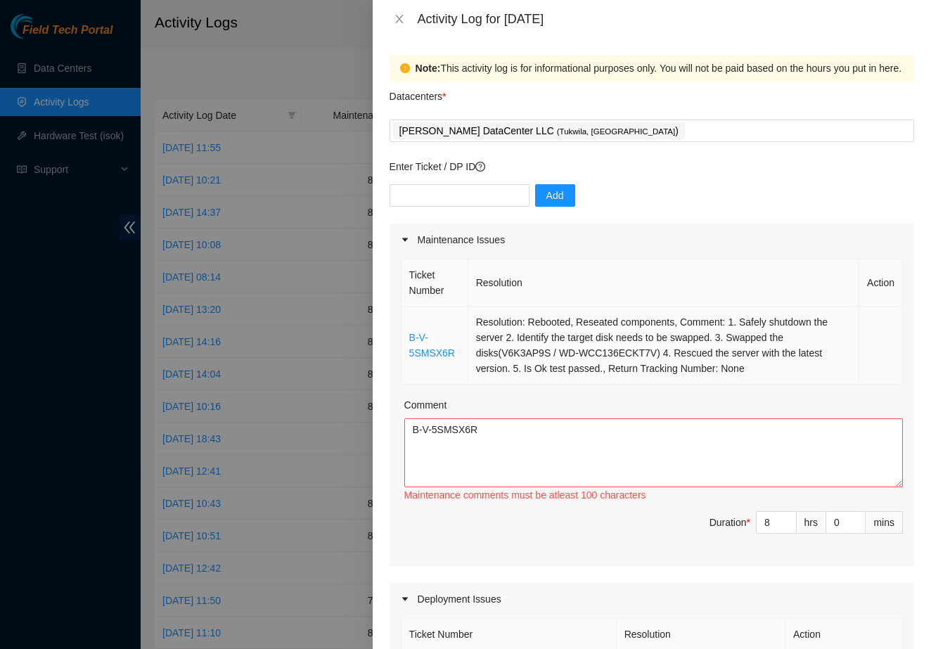
click at [765, 358] on td "Resolution: Rebooted, Reseated components, Comment: 1. Safely shutdown the serv…" at bounding box center [663, 345] width 391 height 78
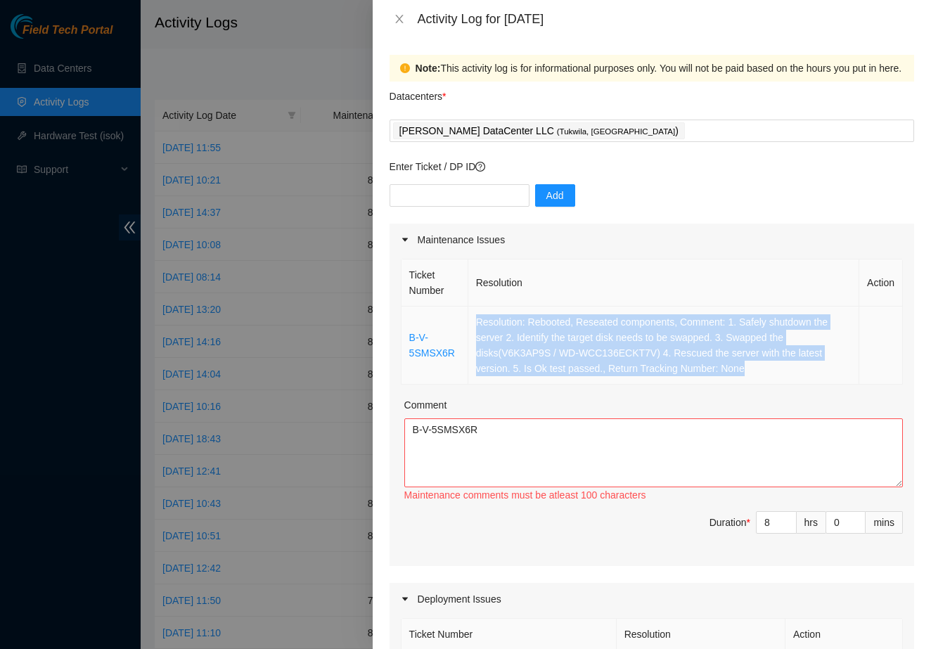
drag, startPoint x: 762, startPoint y: 366, endPoint x: 472, endPoint y: 312, distance: 295.3
click at [472, 312] on td "Resolution: Rebooted, Reseated components, Comment: 1. Safely shutdown the serv…" at bounding box center [663, 345] width 391 height 78
copy td "Resolution: Rebooted, Reseated components, Comment: 1. Safely shutdown the serv…"
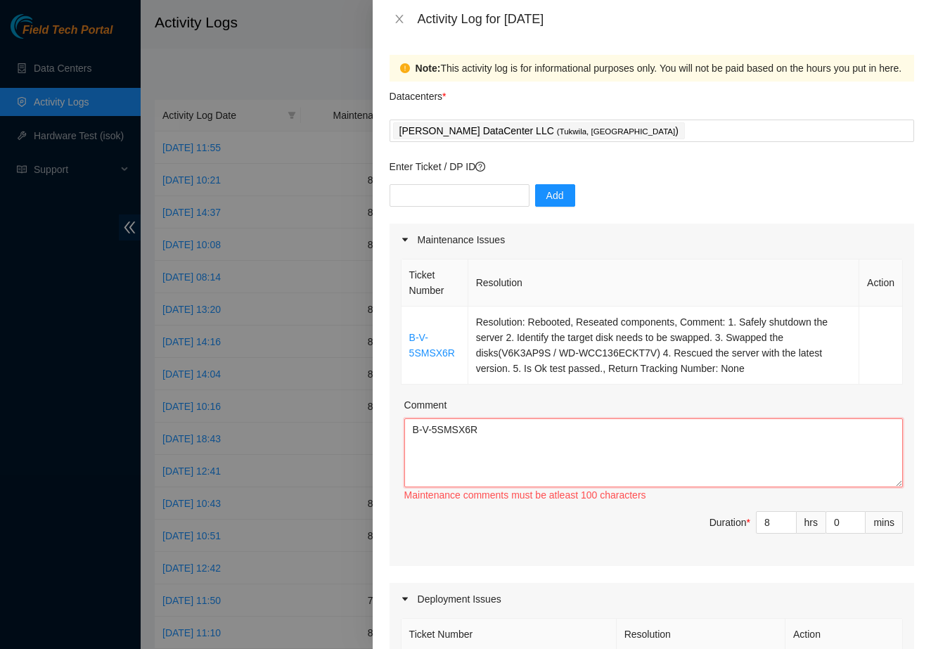
click at [537, 441] on textarea "B-V-5SMSX6R" at bounding box center [653, 452] width 498 height 69
paste textarea "Resolution: Rebooted, Reseated components, Comment: 1. Safely shutdown the serv…"
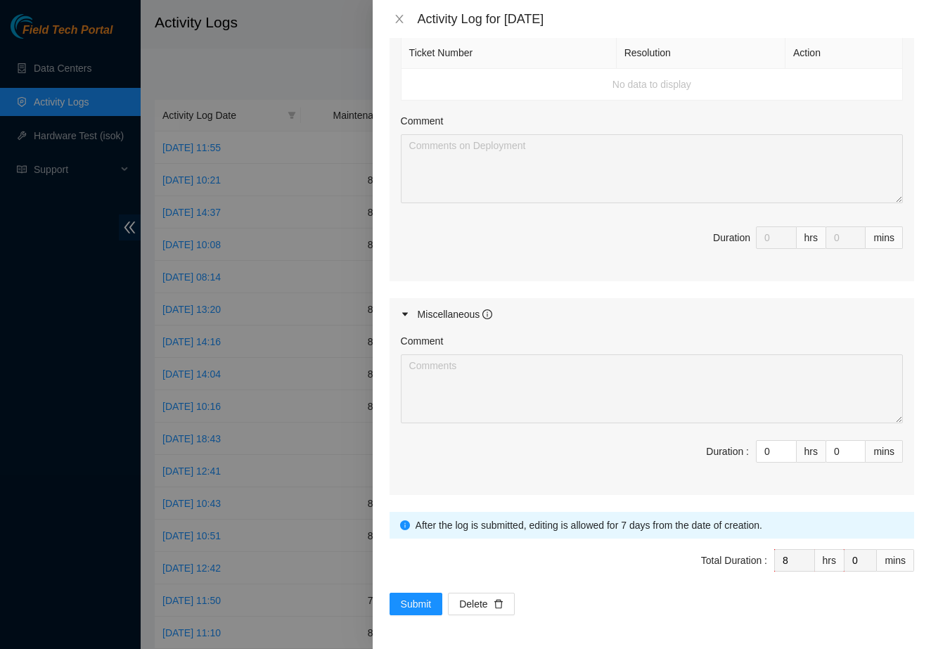
scroll to position [581, 0]
type textarea "B-V-5SMSX6R Resolution: Rebooted, Reseated components, Comment: 1. Safely shutd…"
click at [401, 605] on span "Submit" at bounding box center [416, 603] width 31 height 15
